Goal: Information Seeking & Learning: Learn about a topic

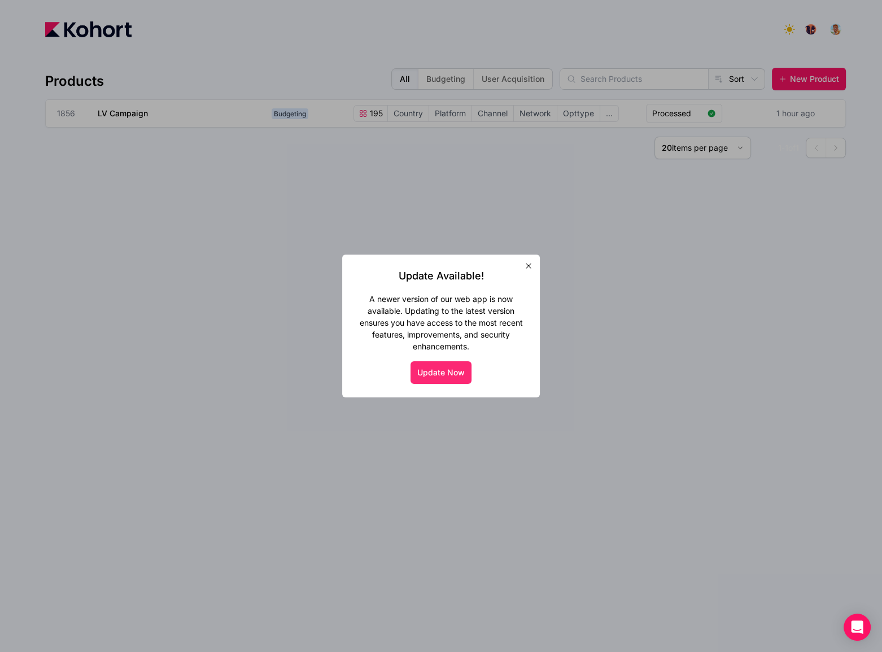
click at [445, 372] on button "Update Now" at bounding box center [440, 372] width 61 height 23
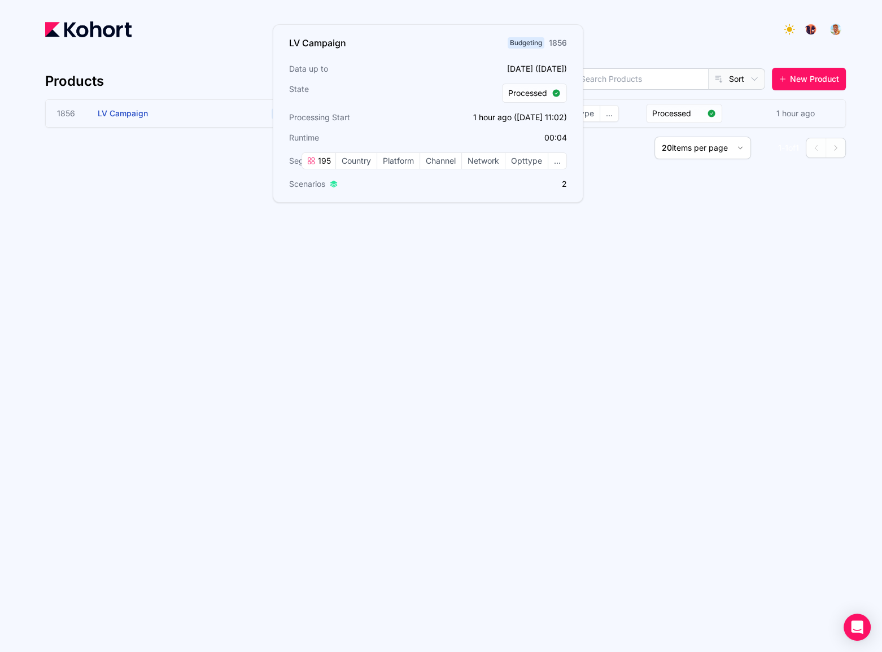
click at [218, 114] on h3 "LV Campaign" at bounding box center [182, 113] width 169 height 27
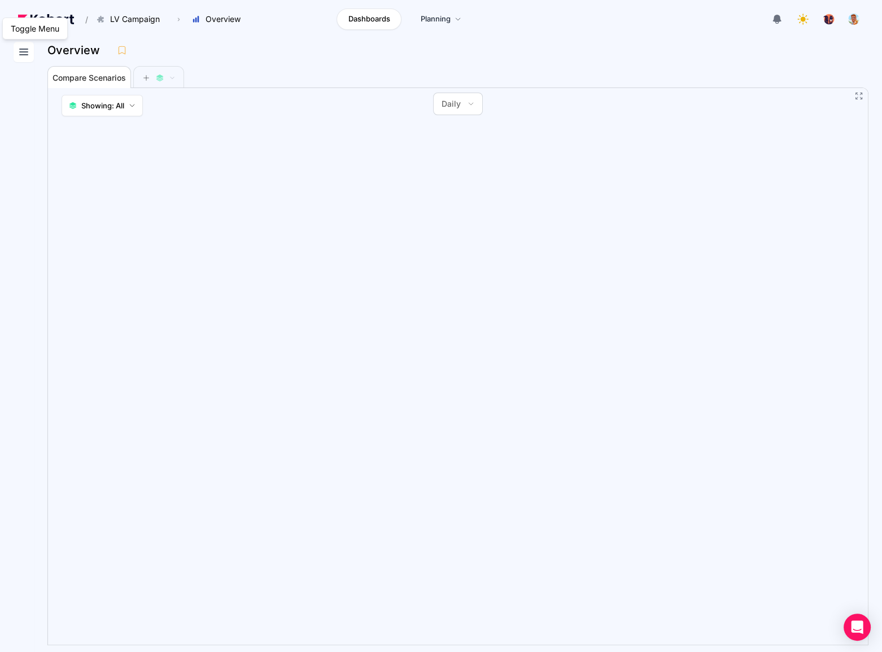
click at [30, 50] on icon at bounding box center [24, 52] width 14 height 14
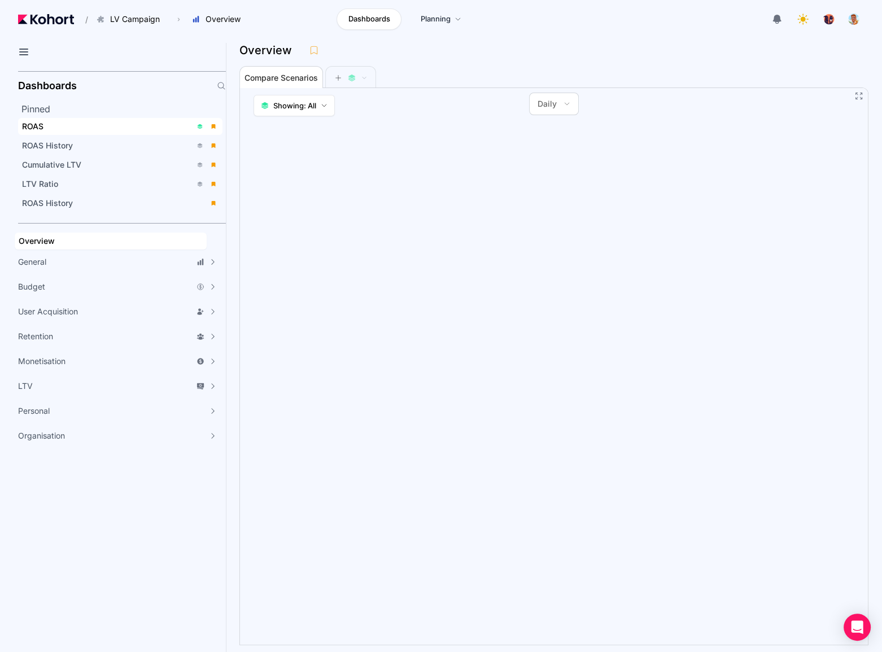
click at [67, 128] on div "ROAS" at bounding box center [106, 126] width 169 height 11
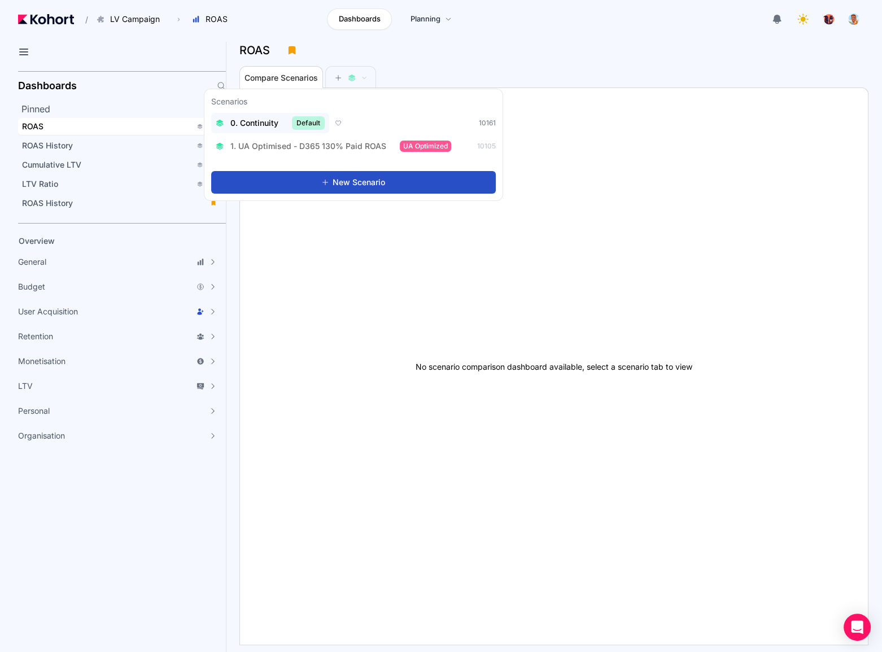
click at [264, 120] on span "0. Continuity" at bounding box center [254, 122] width 48 height 11
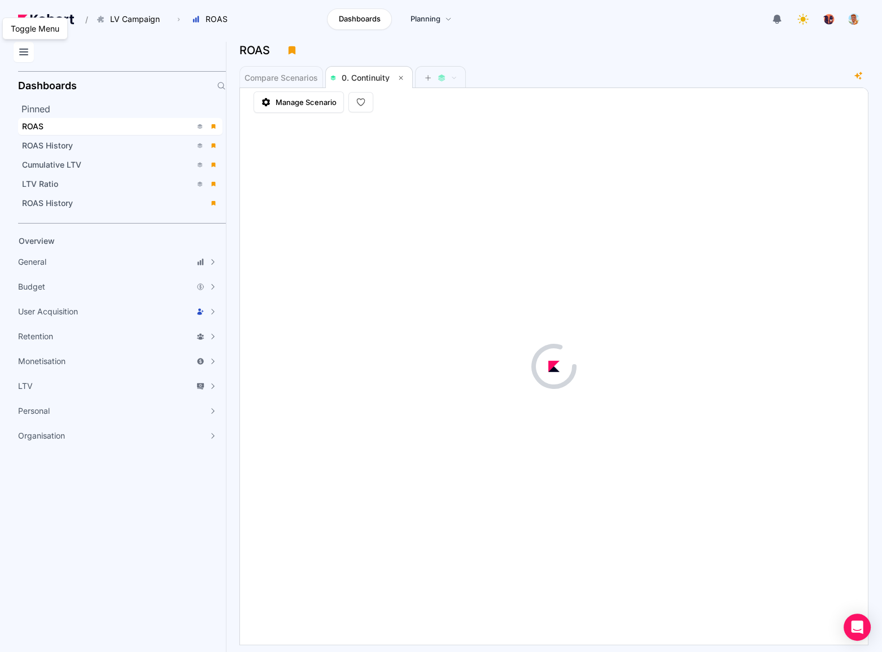
click at [28, 53] on icon at bounding box center [24, 52] width 14 height 14
